Goal: Task Accomplishment & Management: Use online tool/utility

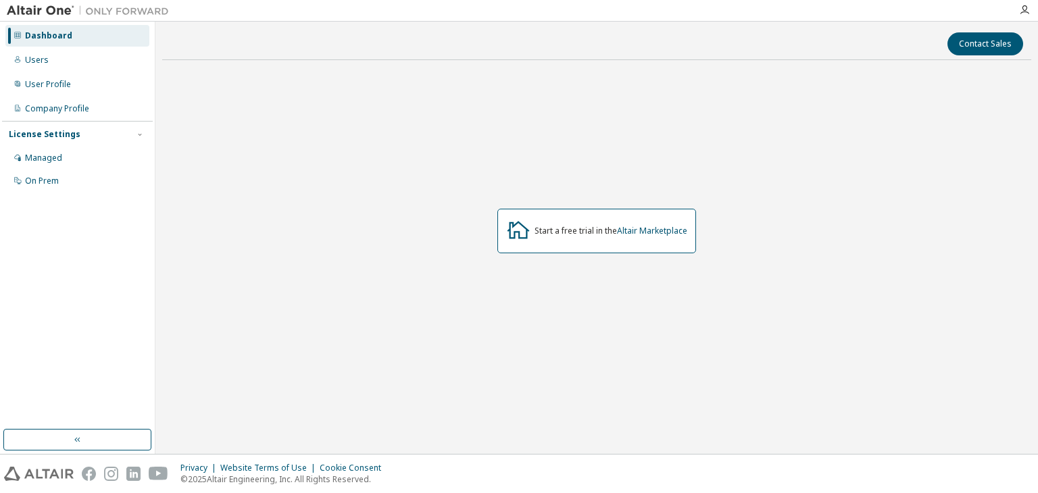
click at [584, 235] on div "Start a free trial in the Altair Marketplace" at bounding box center [611, 231] width 153 height 11
